Goal: Task Accomplishment & Management: Manage account settings

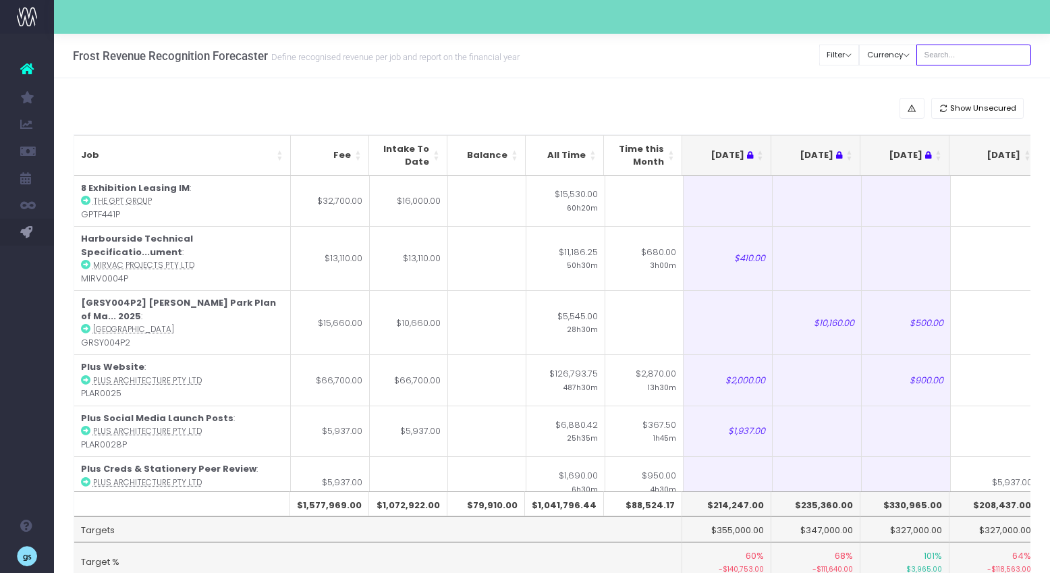
click at [958, 58] on input "text" at bounding box center [974, 55] width 115 height 21
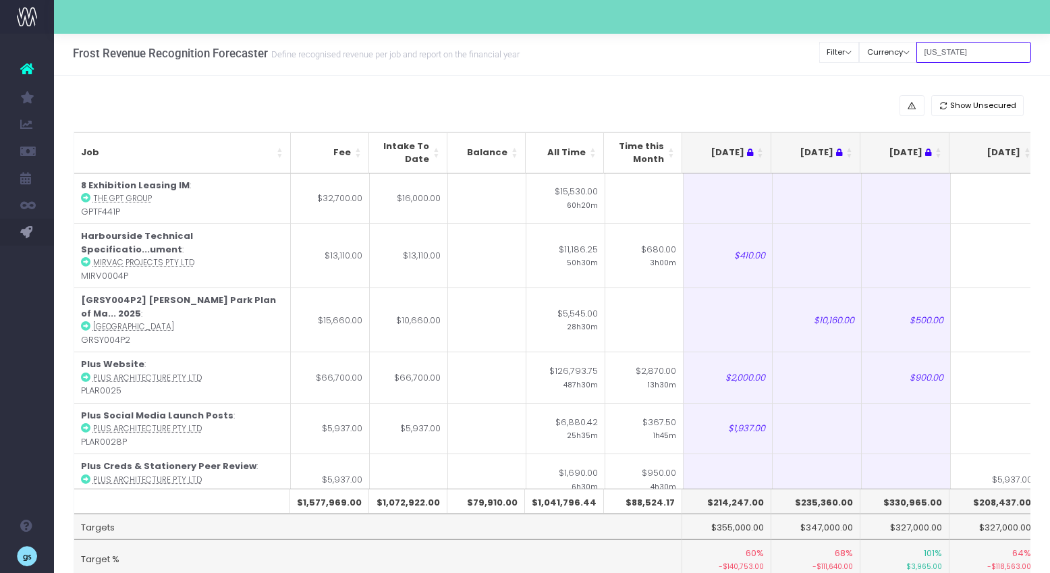
type input "georgia"
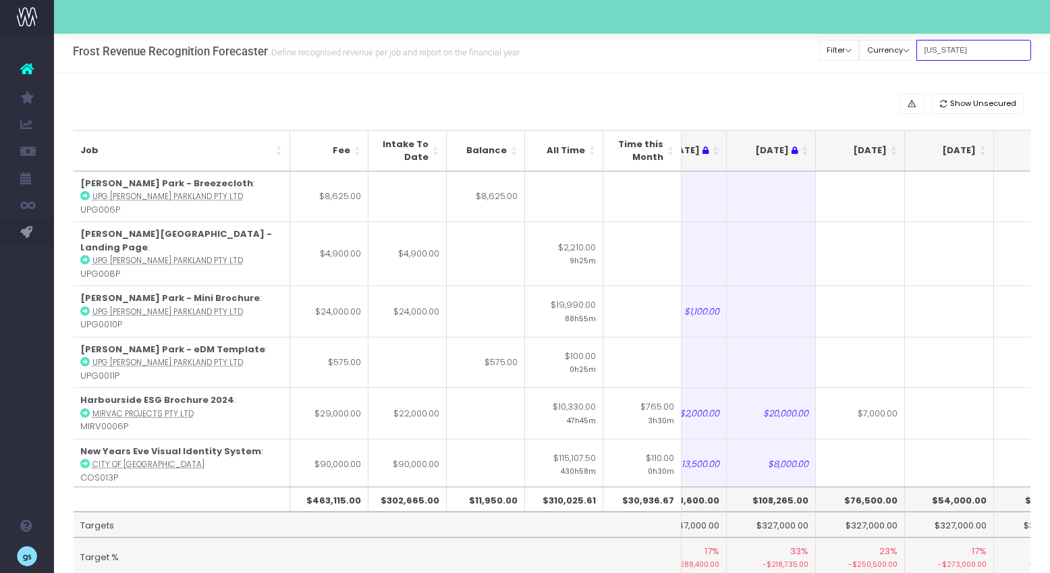
scroll to position [3, 0]
click at [895, 148] on th "[DATE]" at bounding box center [860, 152] width 89 height 41
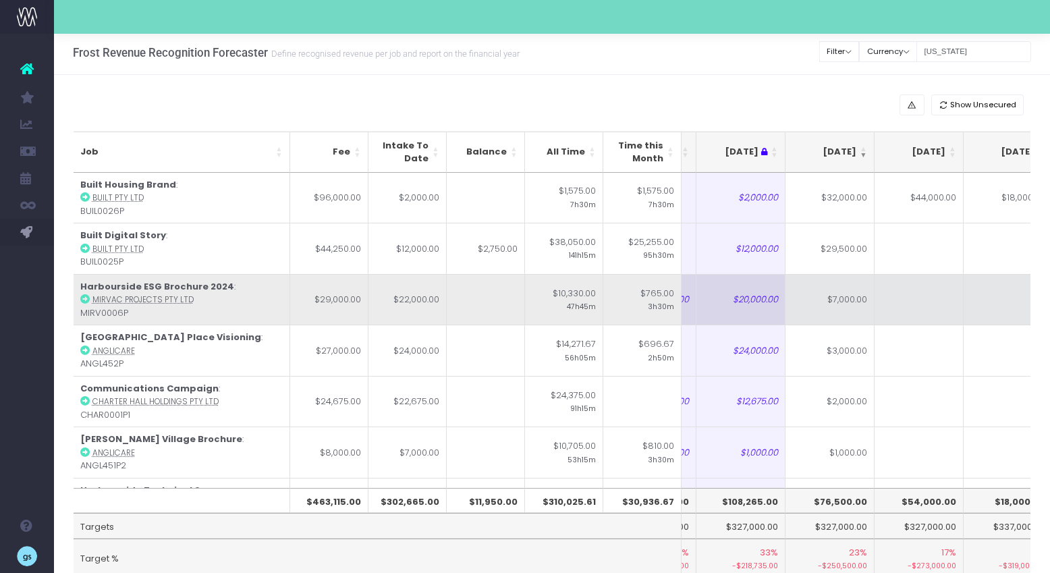
scroll to position [0, 178]
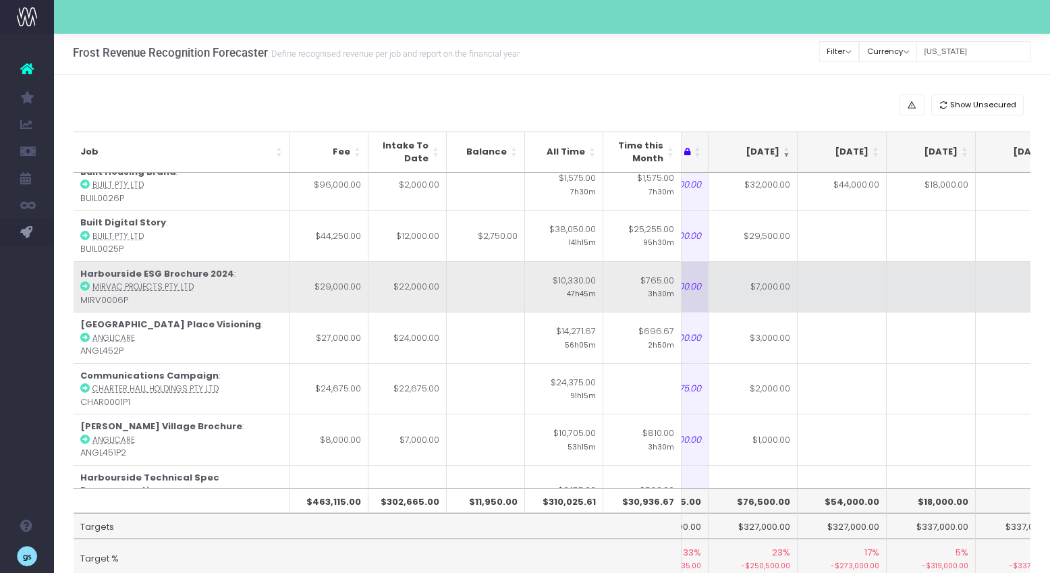
click at [768, 280] on td "$7,000.00" at bounding box center [753, 286] width 89 height 51
type input "5000"
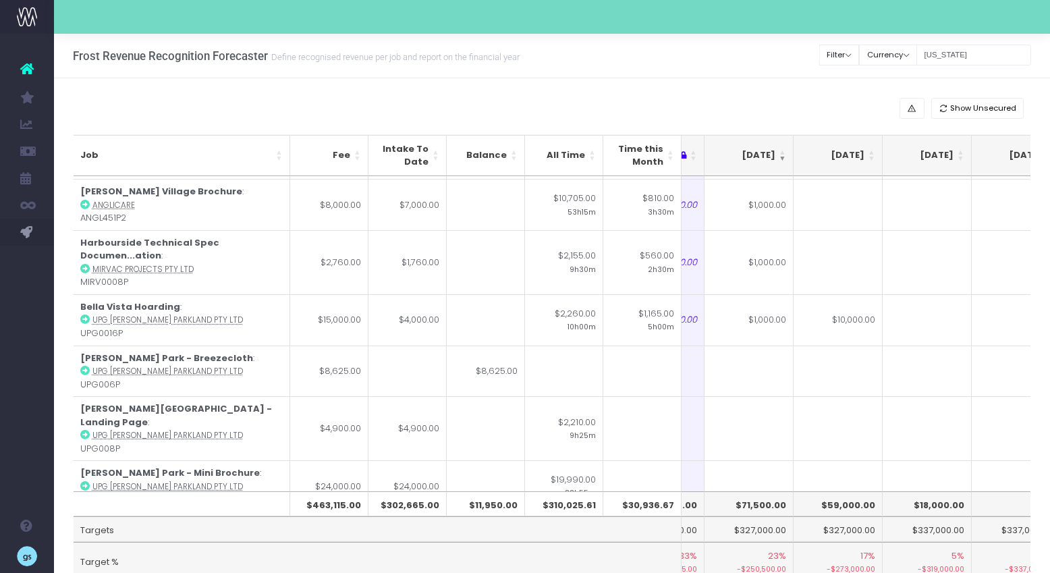
scroll to position [0, 245]
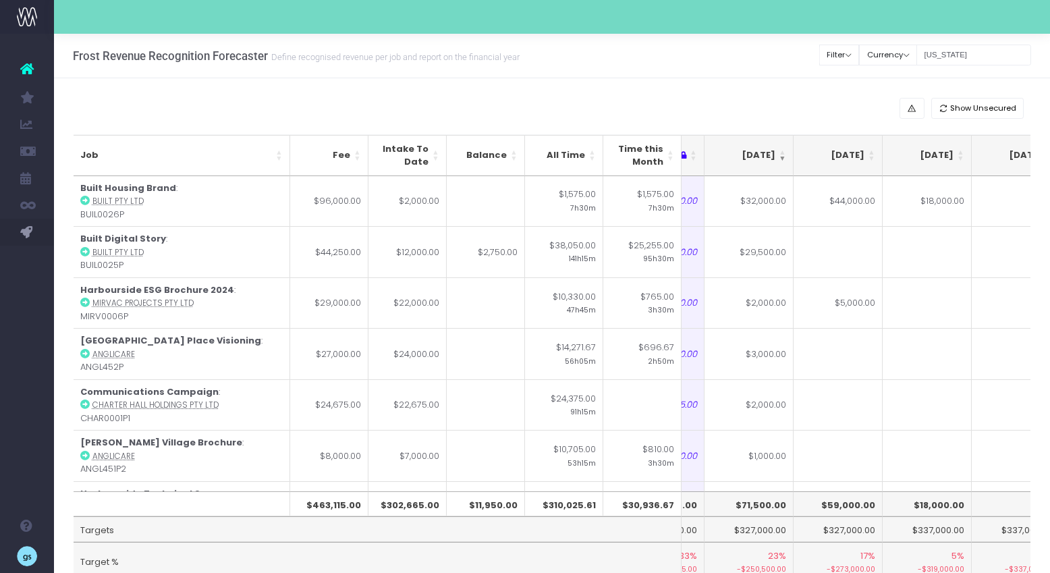
click at [846, 104] on div "Show Unsecured" at bounding box center [553, 108] width 958 height 21
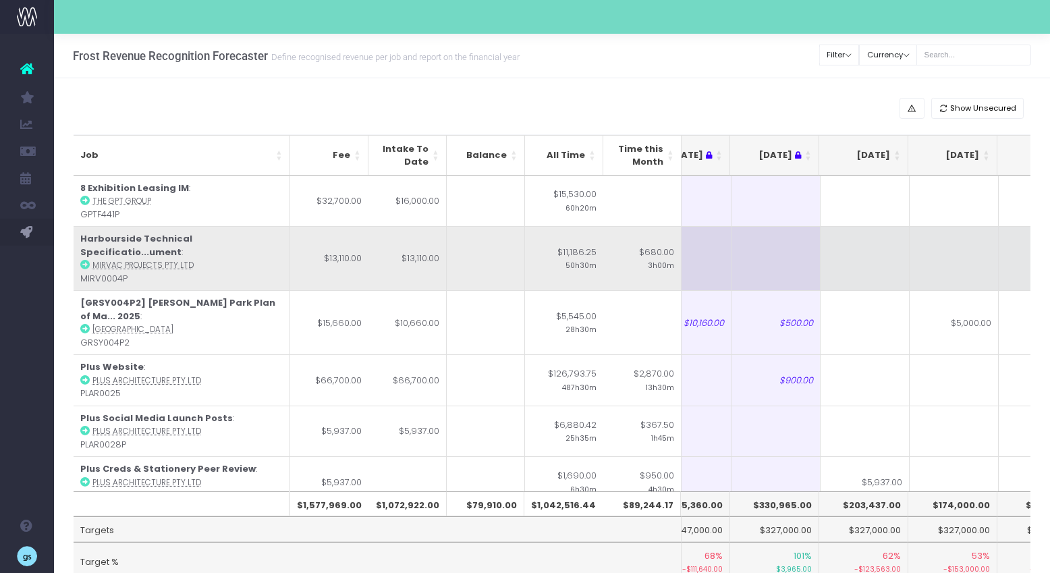
scroll to position [0, 145]
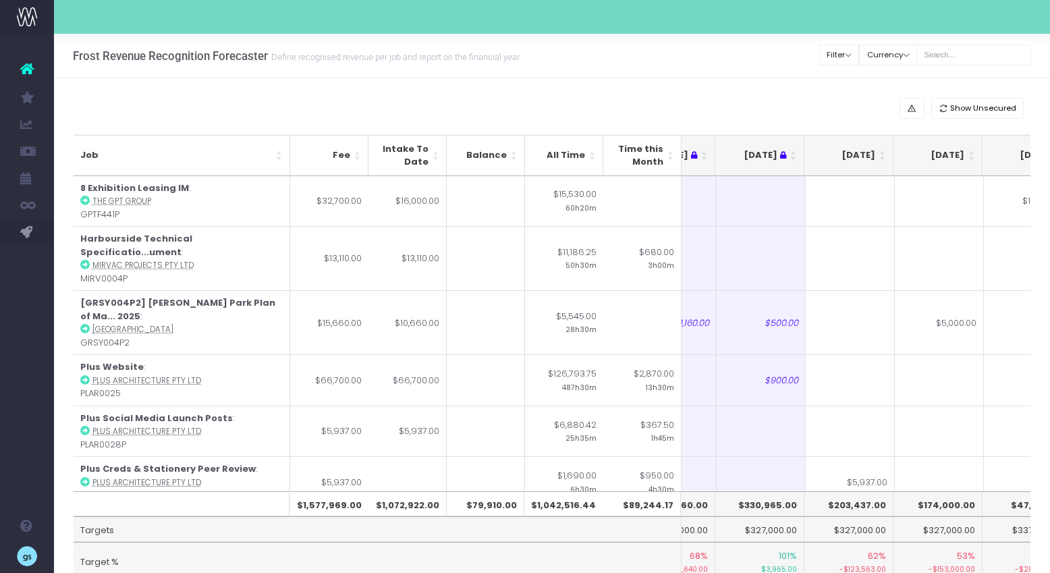
click at [886, 152] on th "[DATE]" at bounding box center [849, 155] width 89 height 41
click at [884, 152] on th "[DATE]" at bounding box center [849, 155] width 89 height 41
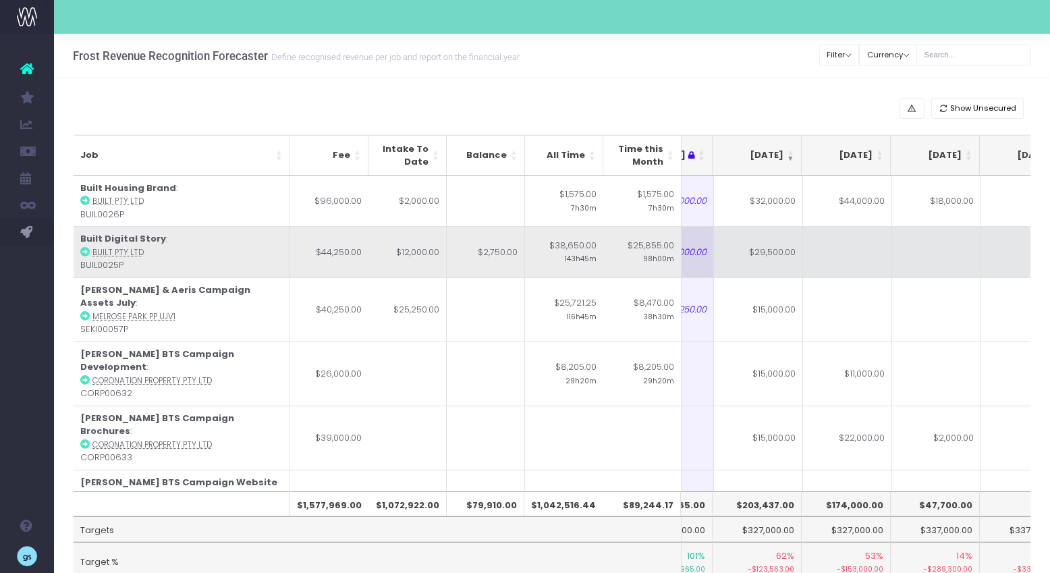
scroll to position [0, 239]
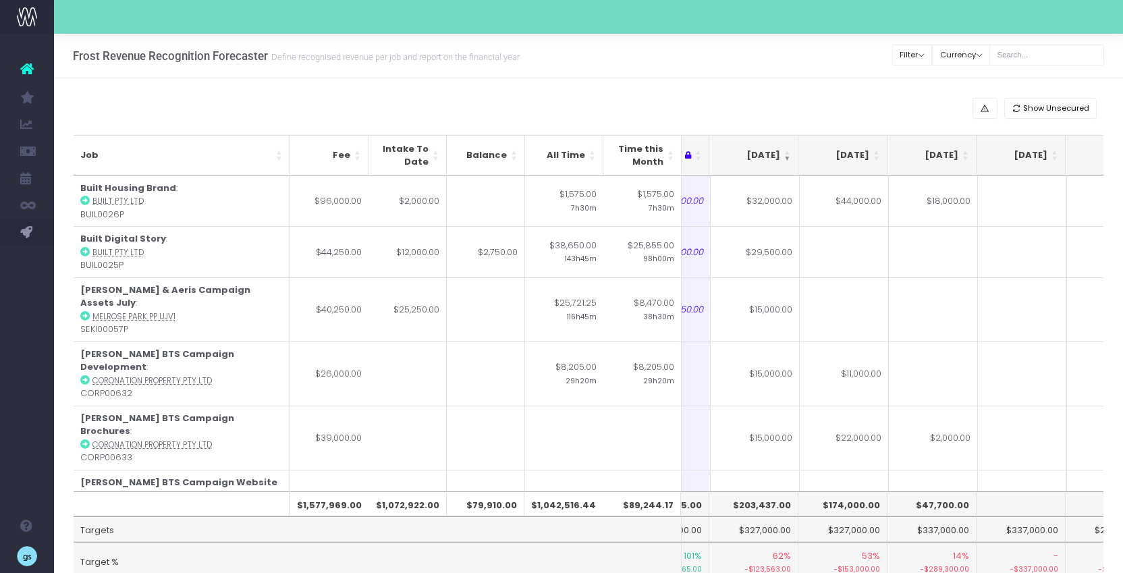
click at [787, 151] on th "[DATE]" at bounding box center [753, 155] width 89 height 41
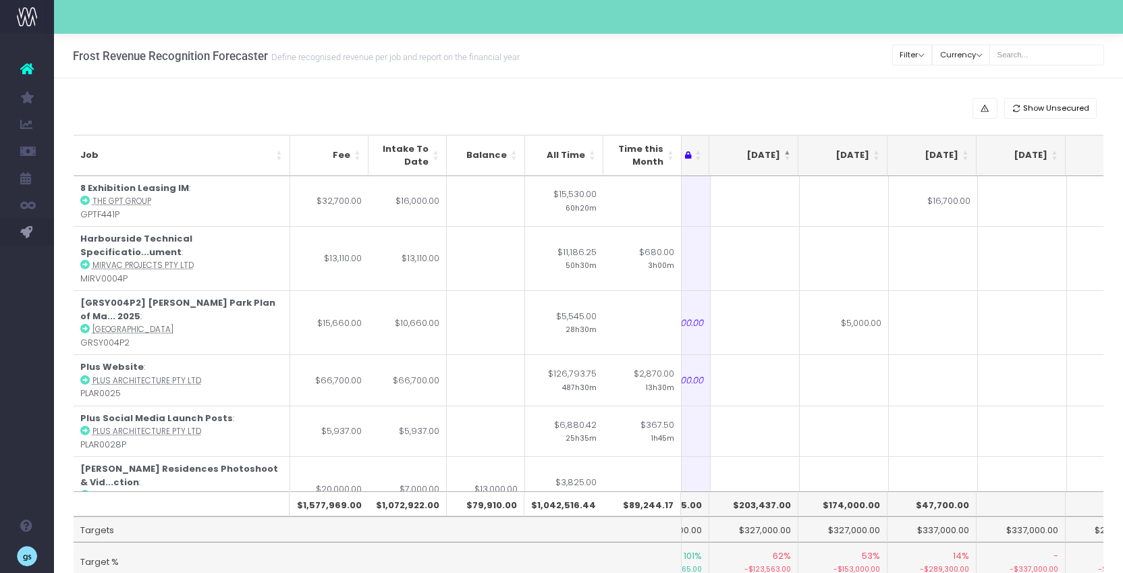
click at [787, 157] on th "[DATE]" at bounding box center [753, 155] width 89 height 41
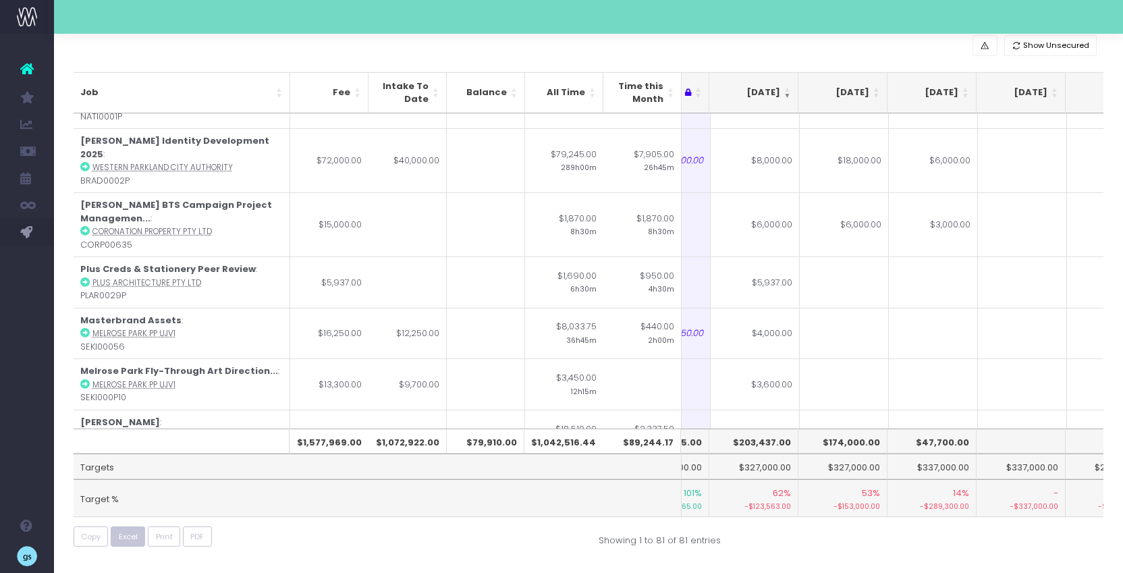
click at [133, 537] on span "Excel" at bounding box center [128, 536] width 19 height 11
